Goal: Information Seeking & Learning: Learn about a topic

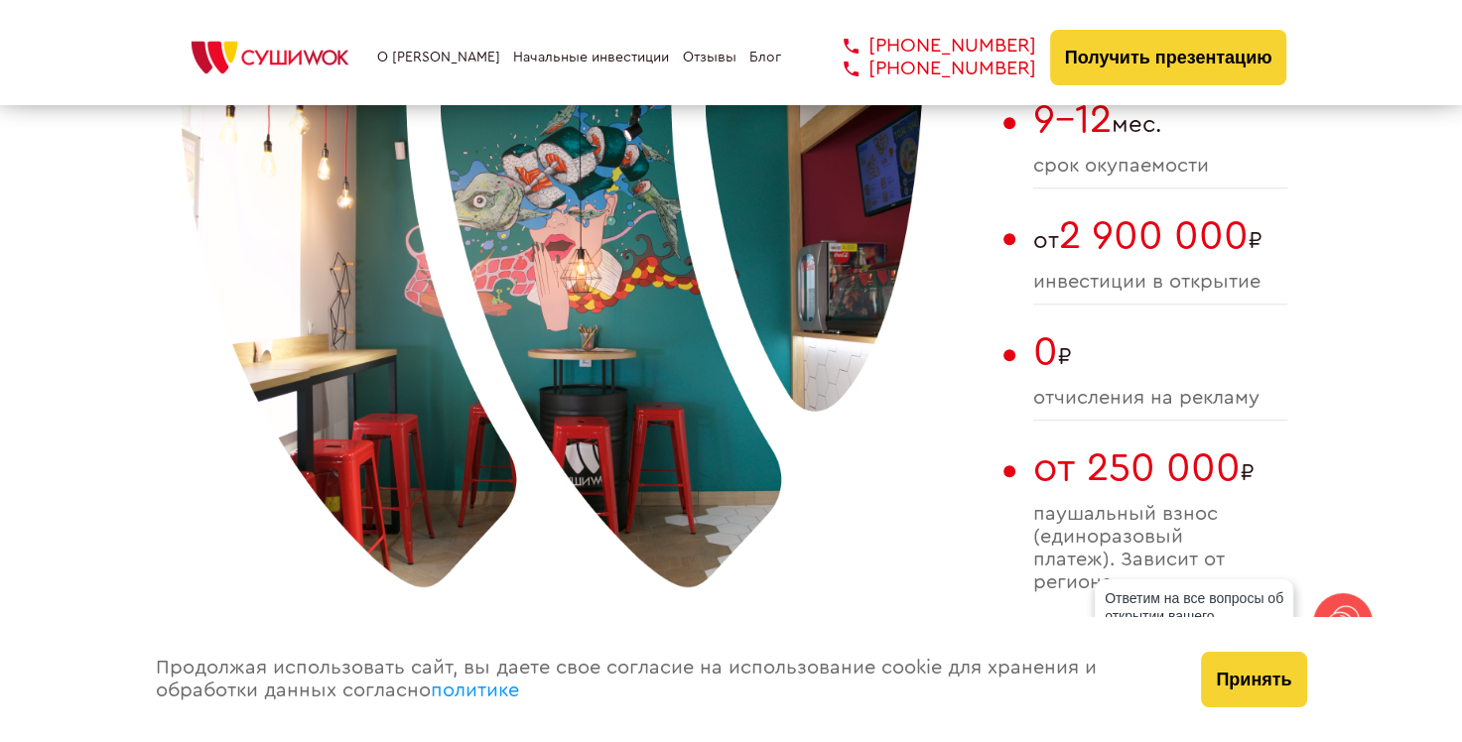
scroll to position [1092, 0]
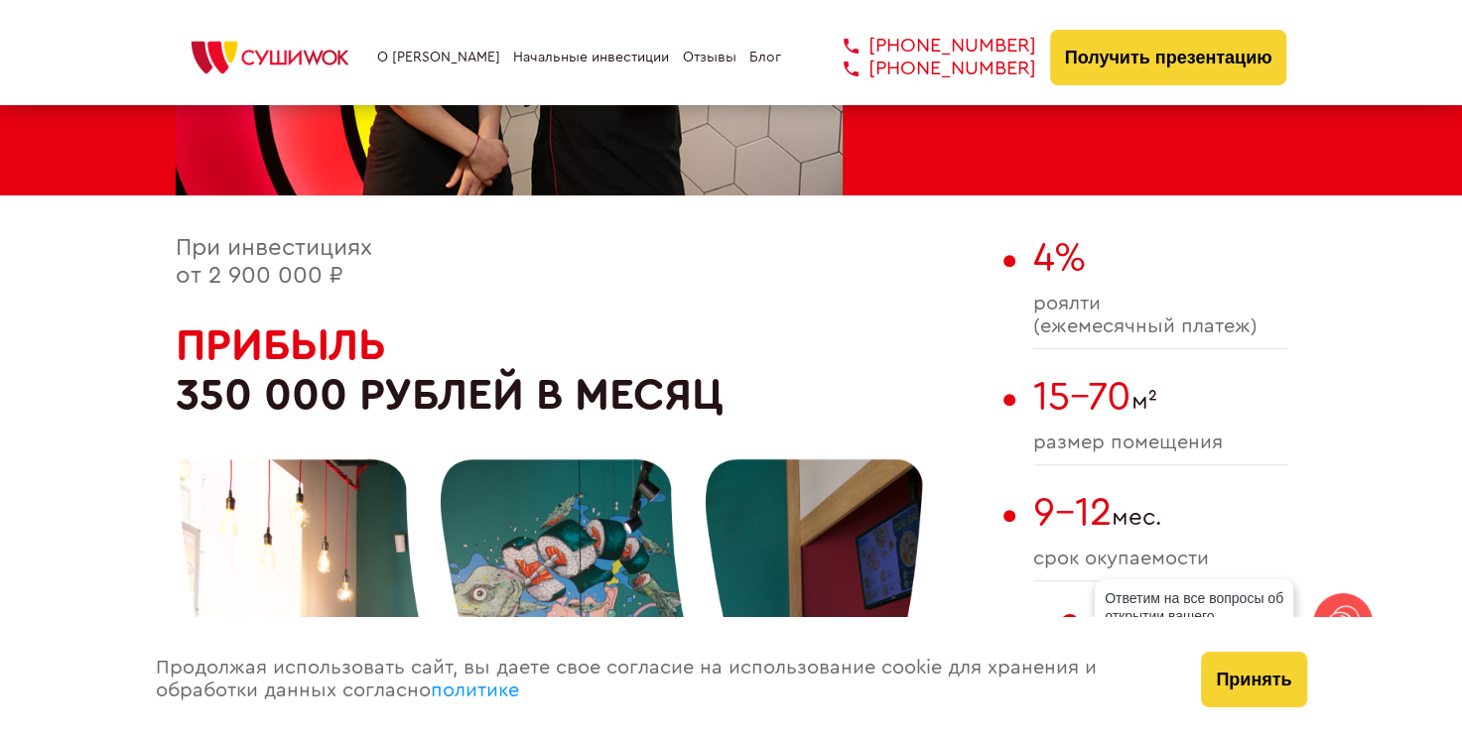
click at [532, 59] on link "Начальные инвестиции" at bounding box center [591, 58] width 156 height 16
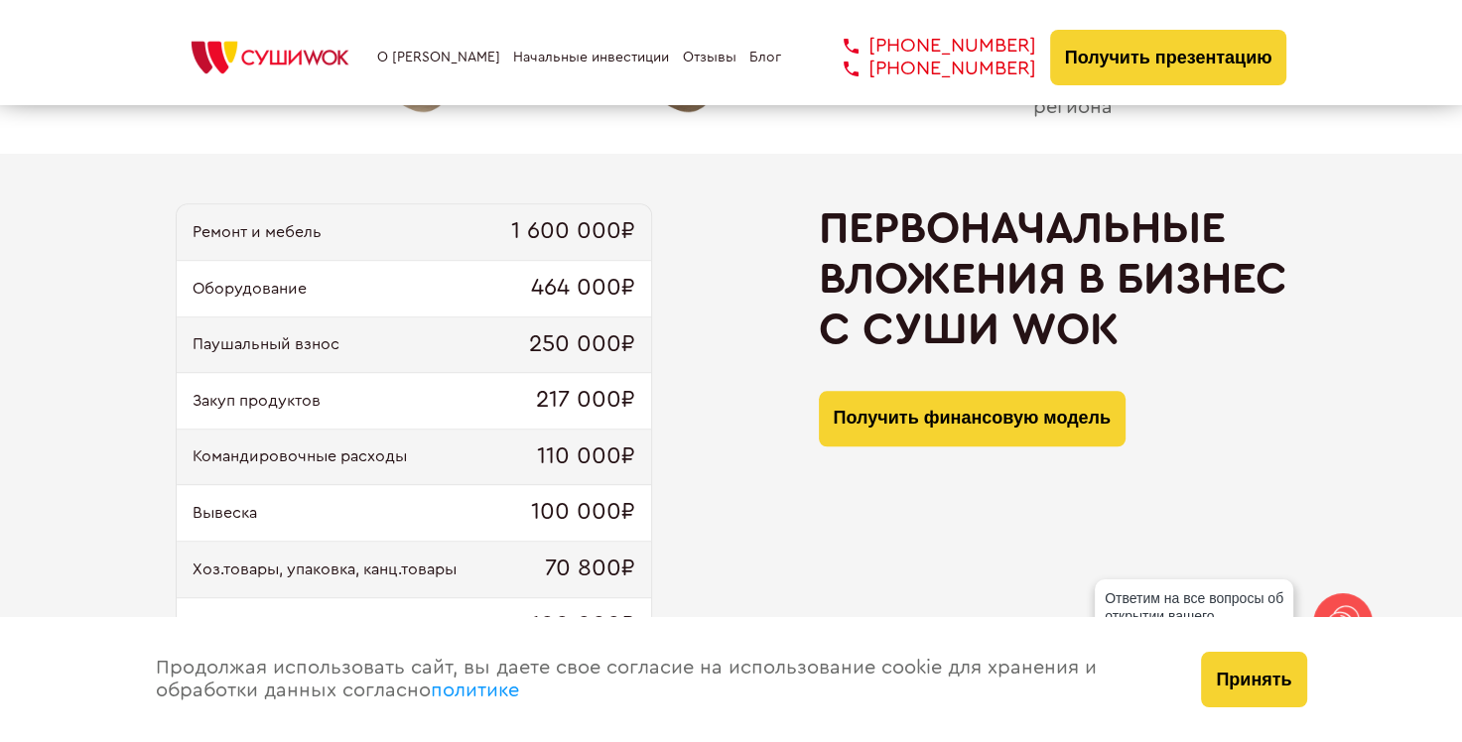
scroll to position [2113, 0]
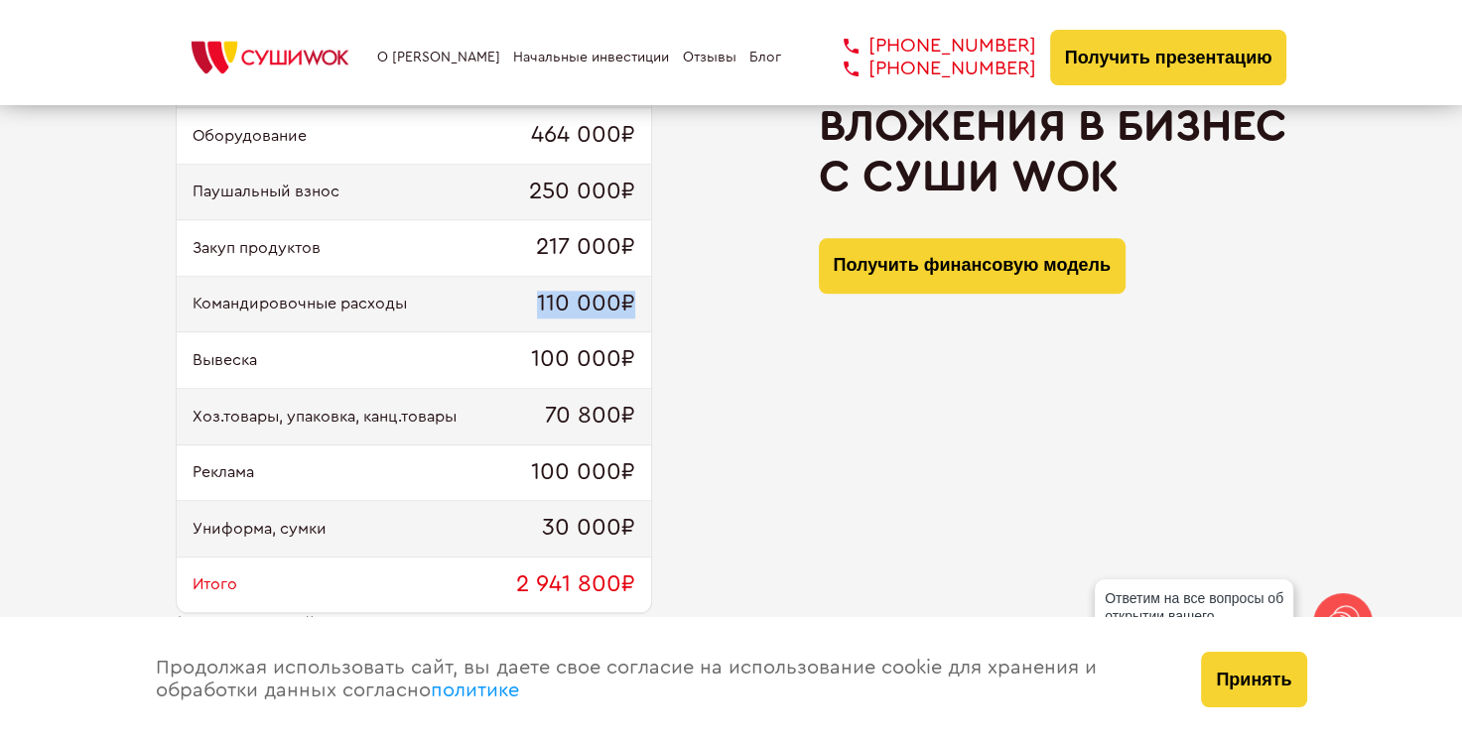
drag, startPoint x: 528, startPoint y: 300, endPoint x: 636, endPoint y: 302, distance: 108.2
click at [636, 302] on div "Командировочные расходы 110 000₽" at bounding box center [414, 305] width 474 height 57
drag, startPoint x: 520, startPoint y: 352, endPoint x: 650, endPoint y: 351, distance: 130.0
click at [650, 351] on div "Вывеска 100 000₽" at bounding box center [414, 360] width 474 height 57
drag, startPoint x: 541, startPoint y: 413, endPoint x: 640, endPoint y: 410, distance: 99.3
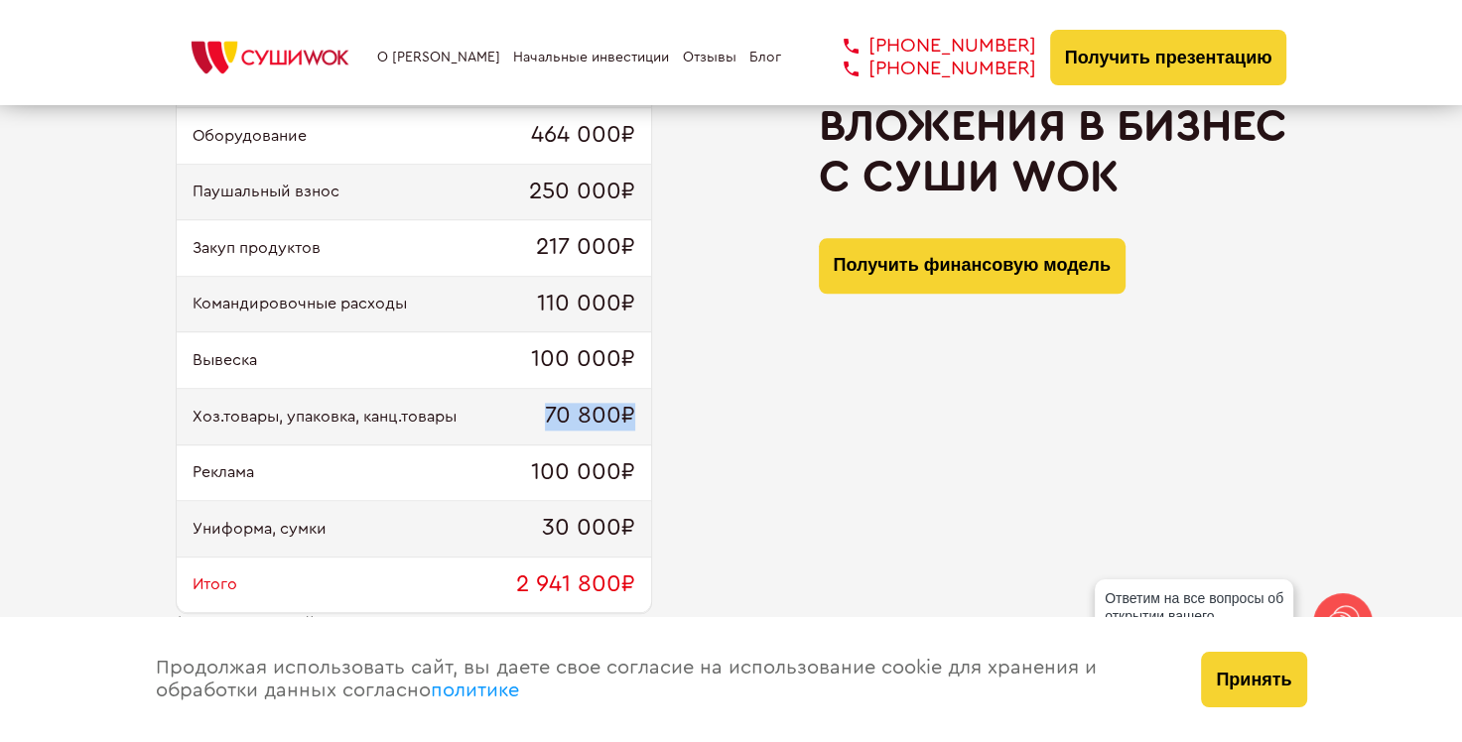
click at [640, 410] on div "Хоз.товары, упаковка, канц.товары 70 800₽" at bounding box center [414, 417] width 474 height 57
drag, startPoint x: 536, startPoint y: 472, endPoint x: 639, endPoint y: 464, distance: 103.5
click at [640, 465] on div "Реклама 100 000₽" at bounding box center [414, 474] width 474 height 57
drag, startPoint x: 532, startPoint y: 528, endPoint x: 646, endPoint y: 528, distance: 114.1
click at [646, 528] on div "Униформа, сумки 30 000₽" at bounding box center [414, 529] width 474 height 57
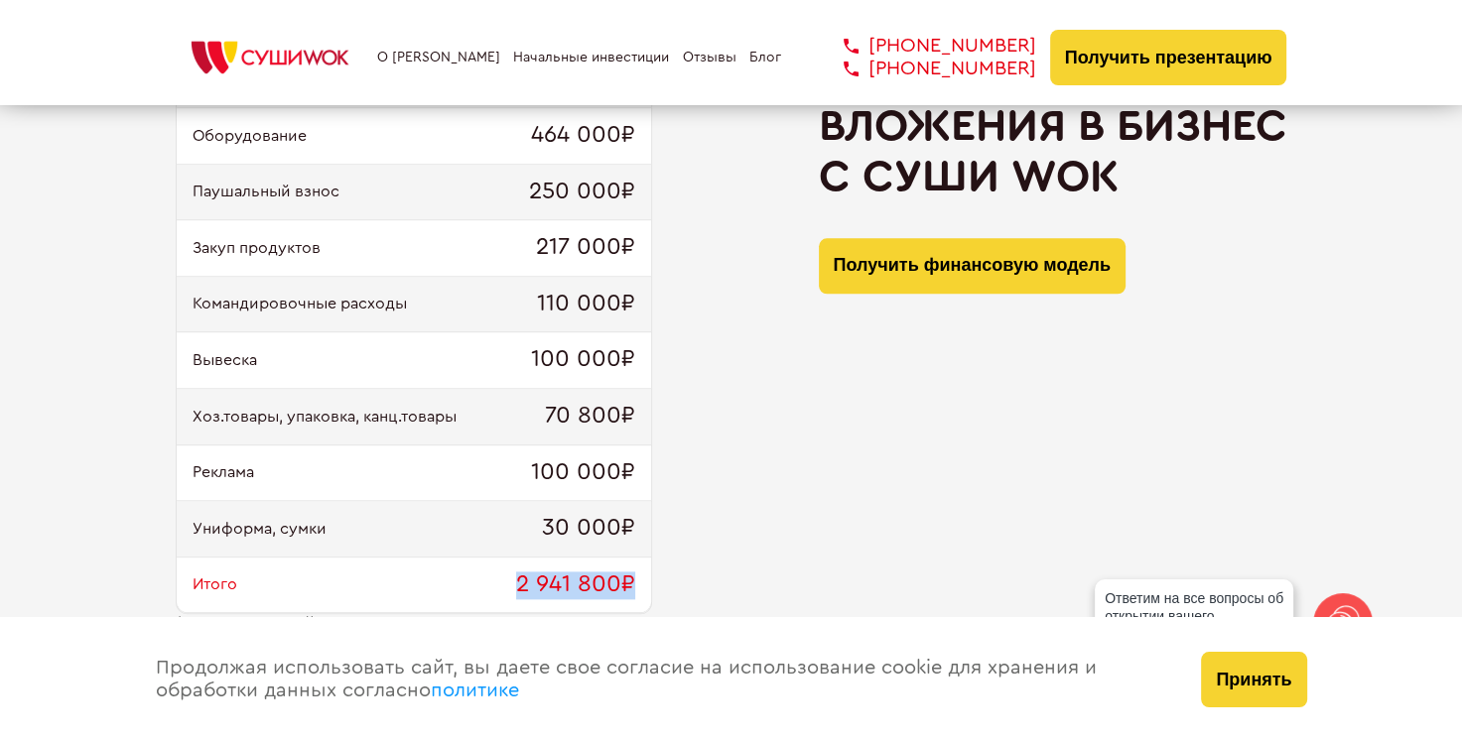
drag, startPoint x: 498, startPoint y: 588, endPoint x: 637, endPoint y: 576, distance: 139.5
click at [637, 576] on div "Итого 2 941 800₽" at bounding box center [414, 586] width 474 height 57
click at [932, 437] on div "Первоначальные вложения в бизнес с Суши Wok Получить финансовую модель" at bounding box center [1053, 344] width 468 height 586
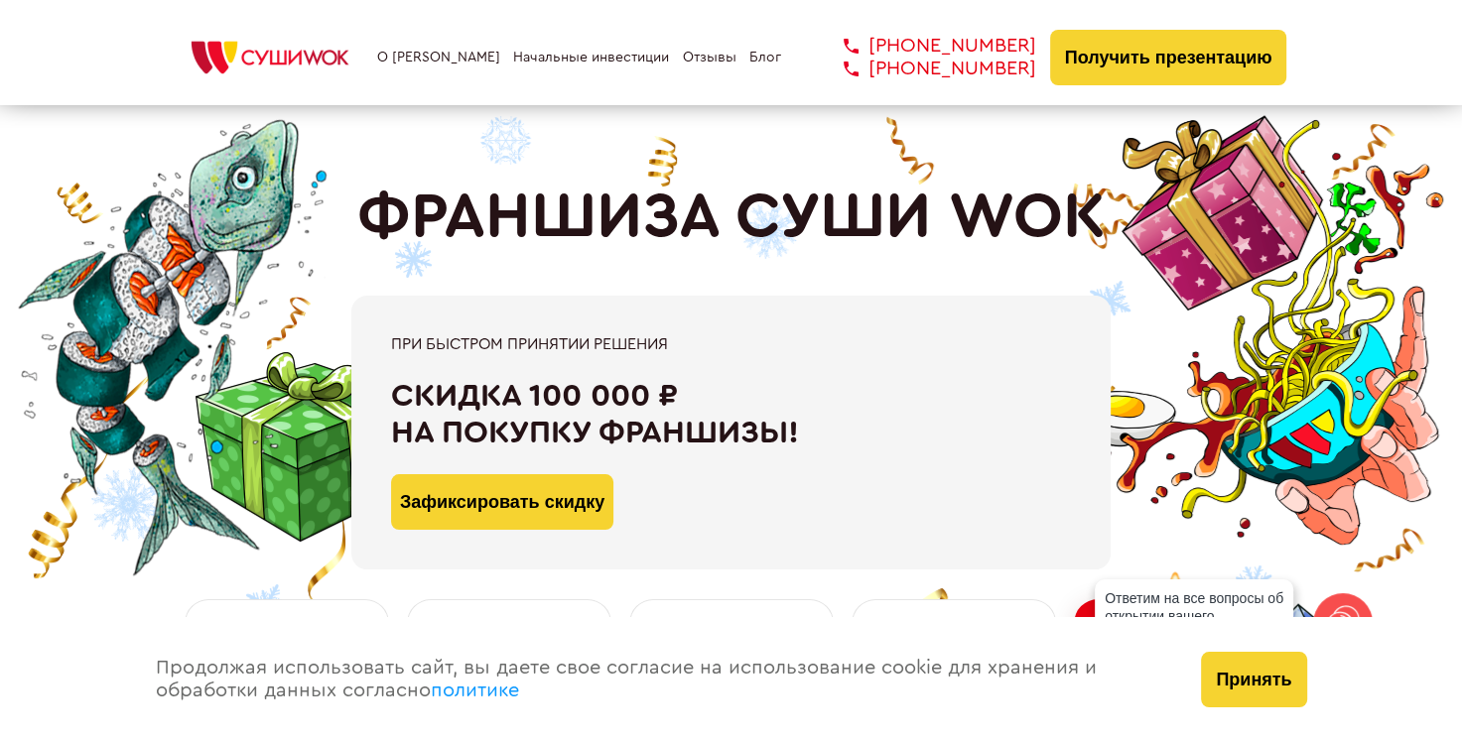
scroll to position [0, 0]
